Goal: Book appointment/travel/reservation

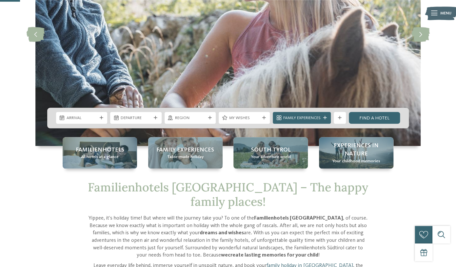
scroll to position [110, 0]
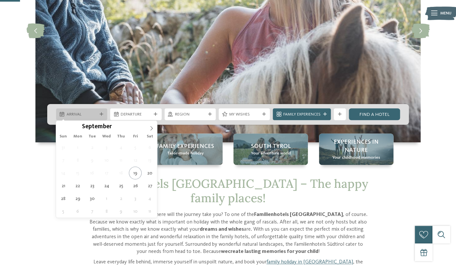
click at [84, 110] on div "Arrival" at bounding box center [81, 114] width 51 height 12
click at [150, 127] on icon at bounding box center [151, 128] width 5 height 5
type input "****"
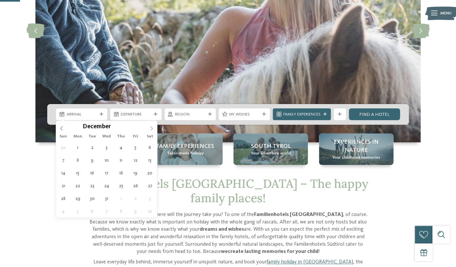
click at [150, 127] on icon at bounding box center [151, 128] width 5 height 5
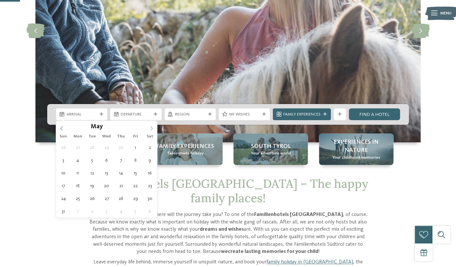
click at [150, 127] on icon at bounding box center [151, 128] width 5 height 5
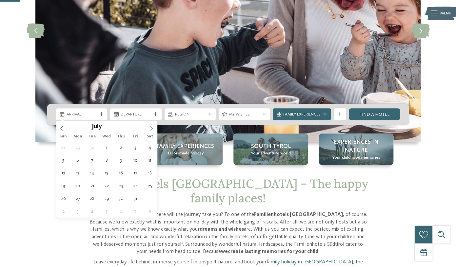
click at [151, 126] on span at bounding box center [151, 126] width 11 height 11
type div "04.07.2026"
type input "****"
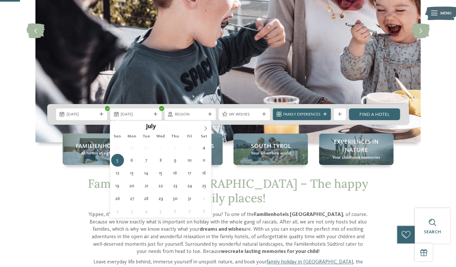
type div "11.07.2026"
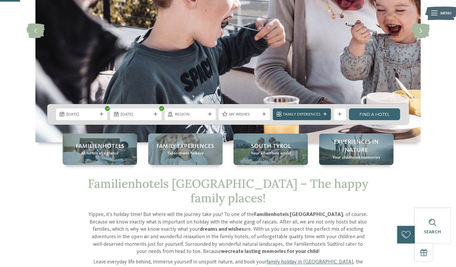
click at [324, 111] on div "Family Experiences" at bounding box center [302, 114] width 58 height 12
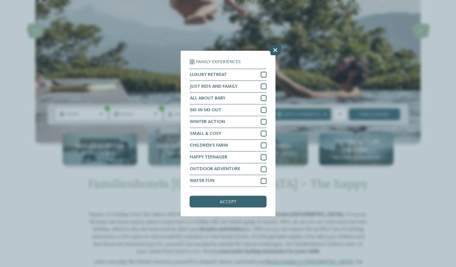
click at [276, 52] on icon at bounding box center [275, 50] width 13 height 10
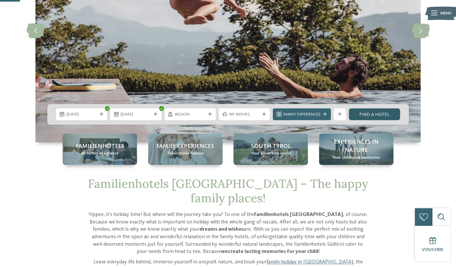
click at [385, 113] on link "Find a hotel" at bounding box center [374, 114] width 51 height 12
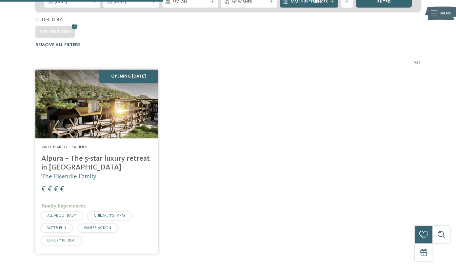
scroll to position [160, 0]
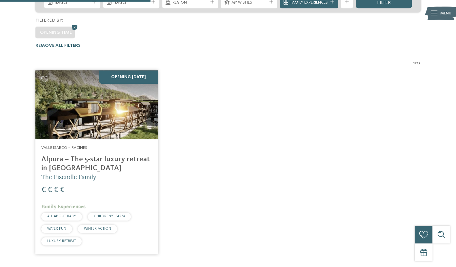
click at [64, 155] on h4 "Alpura – The 5-star luxury retreat in [GEOGRAPHIC_DATA]" at bounding box center [96, 164] width 111 height 18
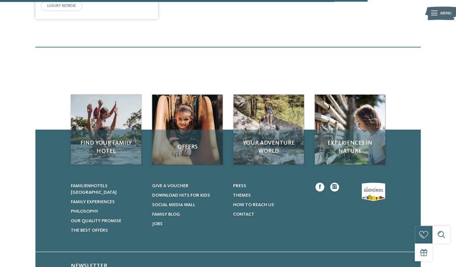
scroll to position [396, 0]
